Goal: Task Accomplishment & Management: Manage account settings

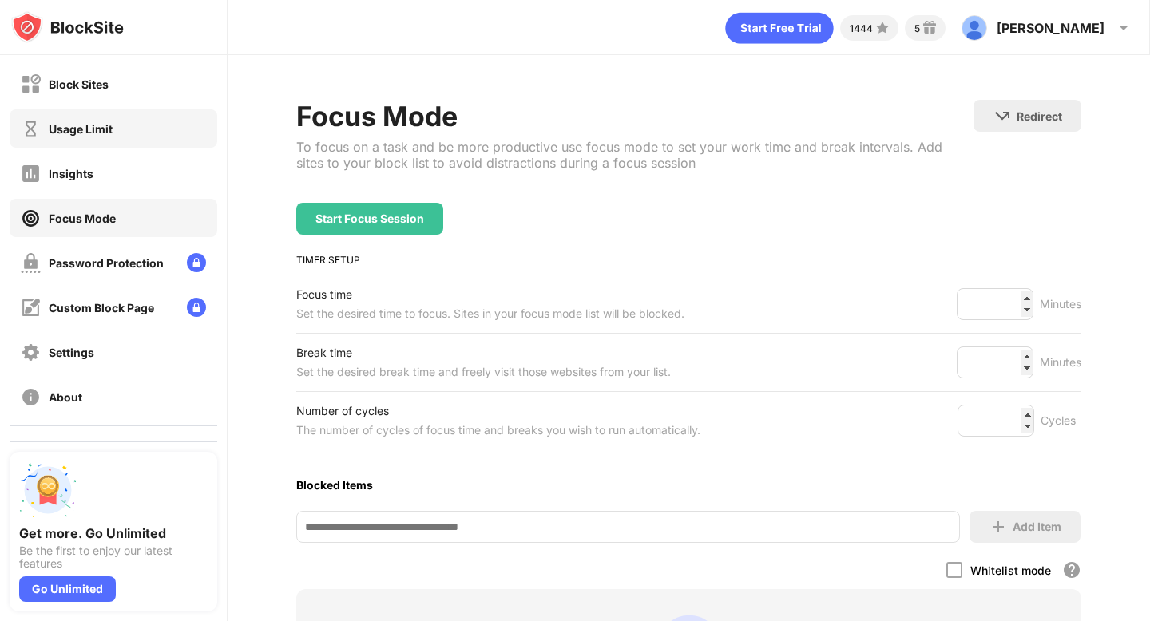
click at [56, 116] on div "Usage Limit" at bounding box center [114, 128] width 208 height 38
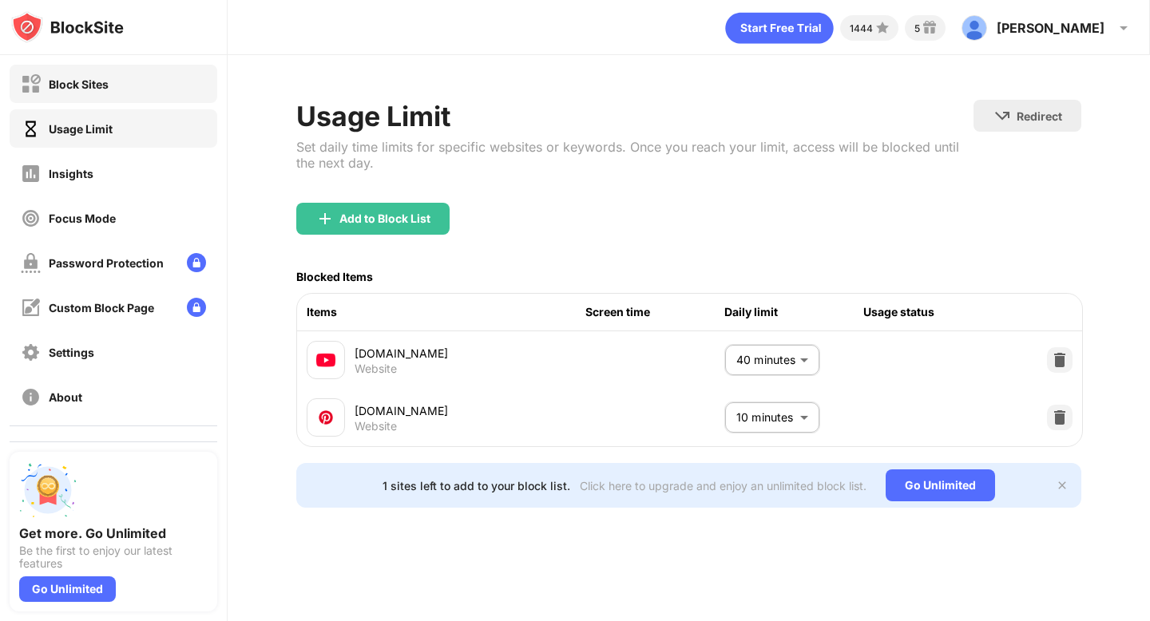
click at [65, 85] on div "Block Sites" at bounding box center [79, 84] width 60 height 14
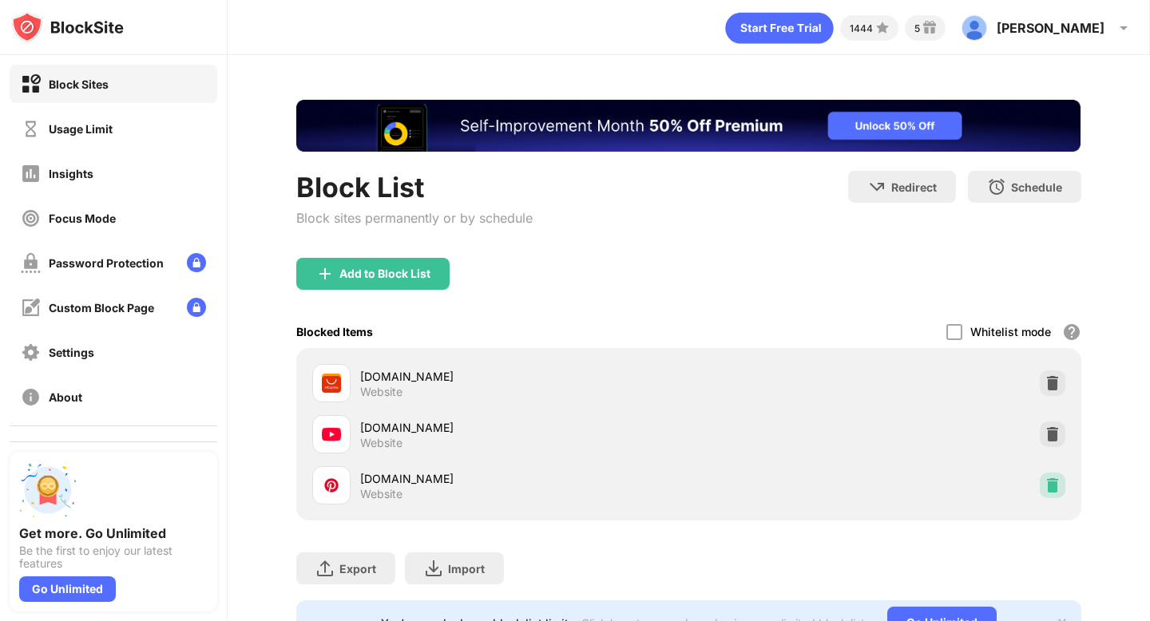
click at [1048, 493] on div at bounding box center [1053, 486] width 26 height 26
